Goal: Task Accomplishment & Management: Manage account settings

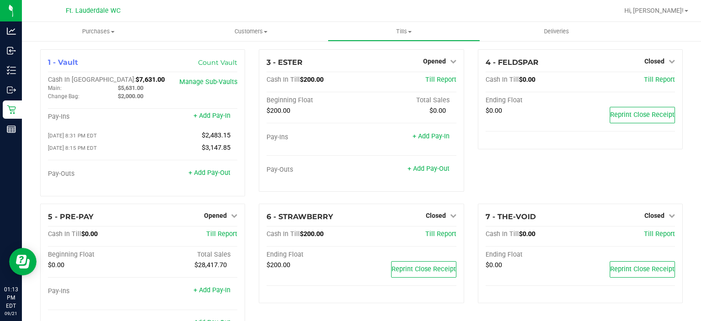
scroll to position [219, 0]
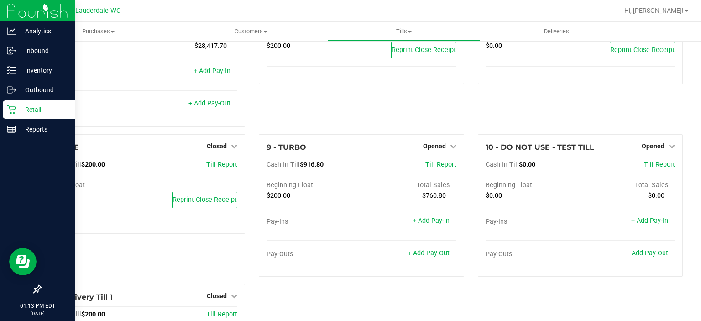
click at [4, 109] on div "Retail" at bounding box center [39, 109] width 72 height 18
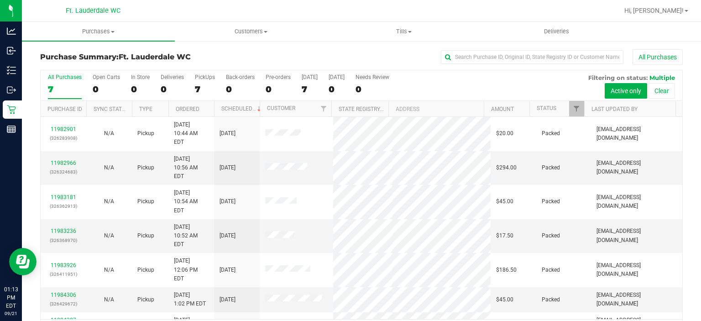
click at [400, 46] on div "Purchase Summary: Ft. Lauderdale WC All Purchases All Purchases 7 Open Carts 0 …" at bounding box center [361, 195] width 679 height 310
click at [399, 43] on div "Purchase Summary: Ft. Lauderdale WC All Purchases All Purchases 7 Open Carts 0 …" at bounding box center [361, 195] width 679 height 310
click at [397, 37] on uib-tab-heading "Tills Manage tills Reconcile e-payments" at bounding box center [404, 31] width 152 height 18
click at [390, 51] on li "Manage tills" at bounding box center [403, 55] width 153 height 11
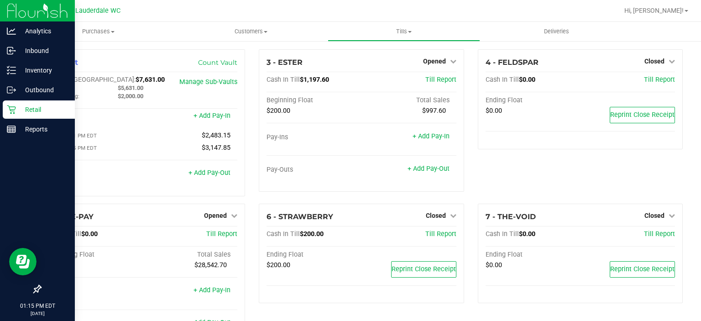
click at [19, 110] on p "Retail" at bounding box center [43, 109] width 55 height 11
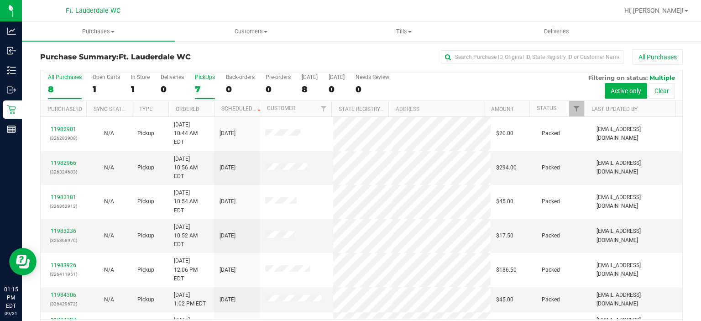
click at [201, 87] on div "7" at bounding box center [205, 89] width 20 height 10
click at [0, 0] on input "PickUps 7" at bounding box center [0, 0] width 0 height 0
click at [299, 10] on div at bounding box center [390, 11] width 455 height 18
